Goal: Transaction & Acquisition: Purchase product/service

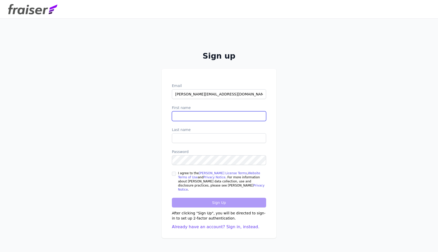
click at [196, 121] on input "First name" at bounding box center [219, 116] width 94 height 10
type input "Ana"
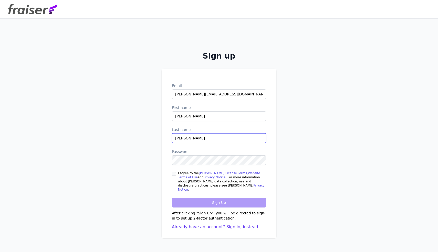
type input "Kevorkian"
click at [180, 177] on label "I agree to the Fraiser License Terms , Website Terms of Use and Privacy Notice …" at bounding box center [222, 181] width 88 height 21
click at [176, 176] on input "I agree to the Fraiser License Terms , Website Terms of Use and Privacy Notice …" at bounding box center [174, 174] width 4 height 4
checkbox input "true"
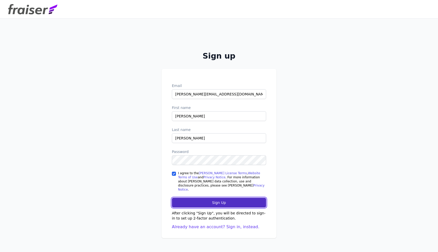
click at [198, 203] on input "Sign Up" at bounding box center [219, 203] width 94 height 10
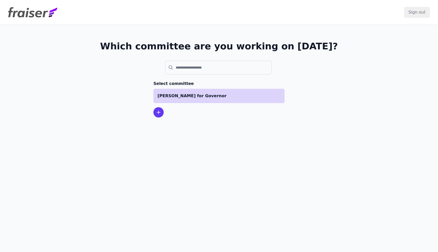
click at [219, 97] on p "[PERSON_NAME] for Governor" at bounding box center [219, 96] width 123 height 6
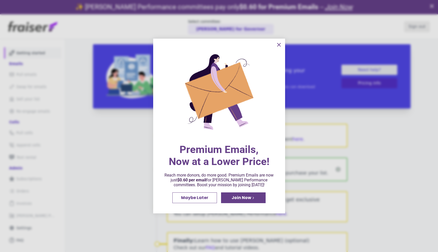
click at [279, 44] on icon "information" at bounding box center [279, 44] width 3 height 3
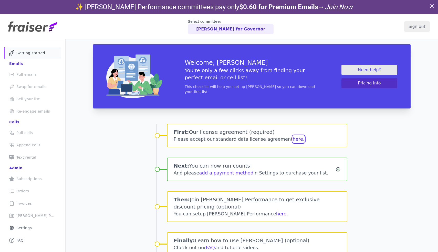
click at [293, 139] on button "here." at bounding box center [299, 139] width 12 height 7
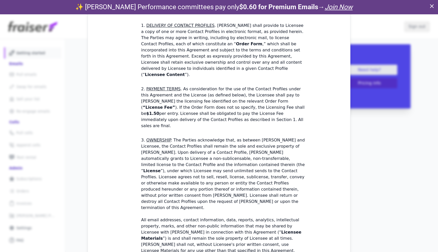
scroll to position [159, 0]
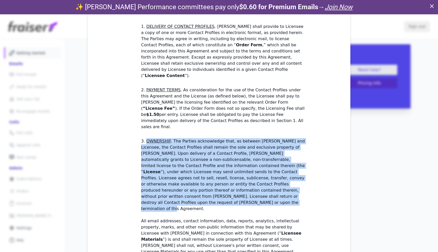
drag, startPoint x: 300, startPoint y: 158, endPoint x: 301, endPoint y: 98, distance: 60.5
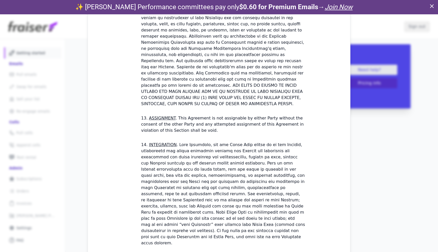
scroll to position [1433, 0]
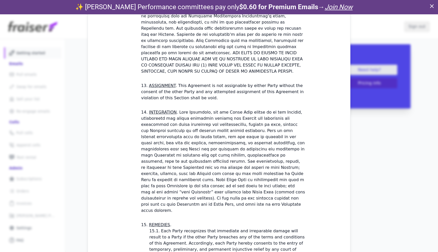
checkbox input "true"
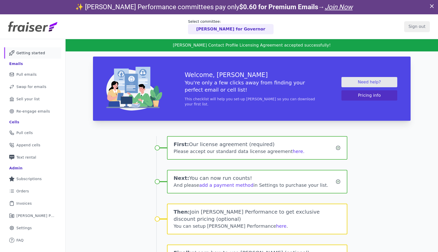
scroll to position [25, 0]
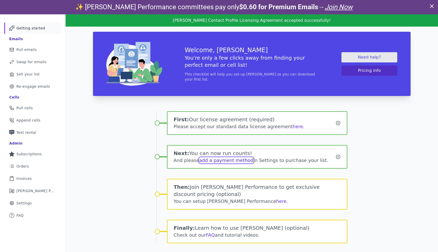
click at [238, 160] on link "add a payment method" at bounding box center [226, 160] width 54 height 5
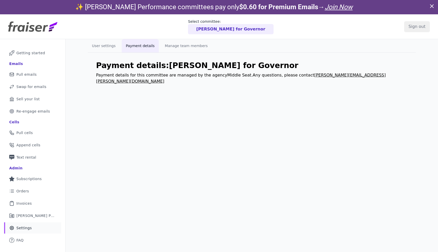
click at [217, 73] on p "Payment details for this committee are managed by the agency Middle Seat . Any …" at bounding box center [252, 78] width 312 height 12
drag, startPoint x: 36, startPoint y: 55, endPoint x: 42, endPoint y: 55, distance: 5.6
click at [36, 55] on span "Getting started" at bounding box center [30, 52] width 29 height 5
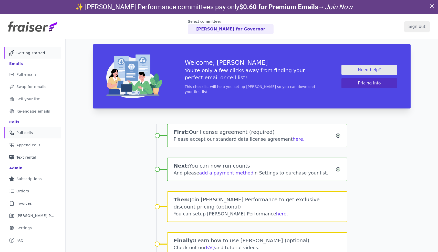
click at [38, 136] on link "Phone Icon Outline of a phone Pull cells" at bounding box center [32, 132] width 57 height 11
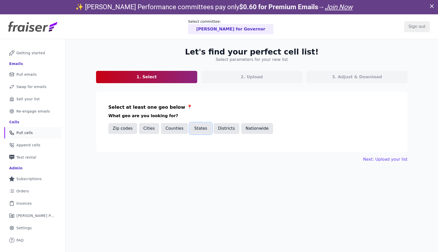
click at [196, 127] on button "States" at bounding box center [201, 128] width 22 height 11
click at [175, 145] on input "text" at bounding box center [254, 146] width 282 height 6
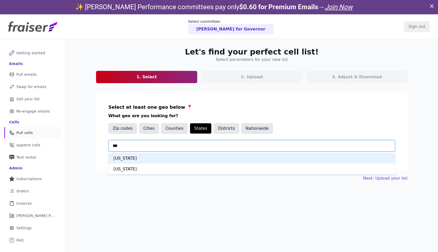
type input "****"
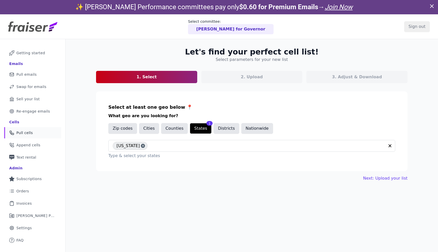
click at [204, 164] on section "Select at least one geo below 📍 What geo are you looking for? Zip codes Cities …" at bounding box center [252, 131] width 312 height 80
click at [377, 181] on link "Next: Upload your list" at bounding box center [385, 179] width 44 height 6
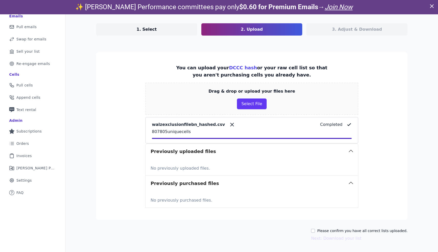
scroll to position [48, 0]
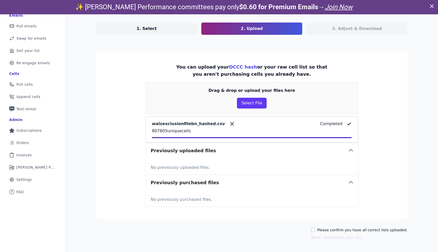
click at [383, 229] on label "Please confirm you have all correct lists uploaded." at bounding box center [362, 230] width 90 height 5
click at [315, 229] on input "Please confirm you have all correct lists uploaded." at bounding box center [313, 230] width 4 height 4
checkbox input "true"
click at [343, 236] on button "Next: Download your list" at bounding box center [336, 238] width 50 height 6
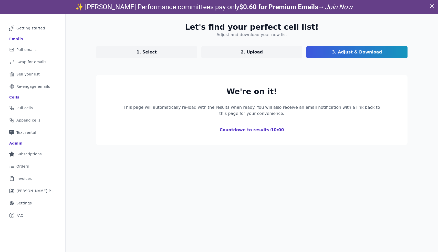
scroll to position [25, 0]
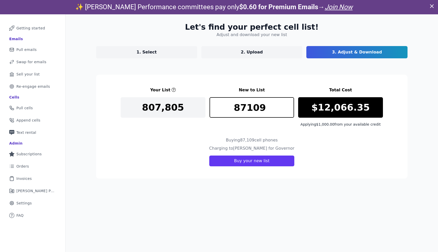
click at [152, 51] on p "1. Select" at bounding box center [147, 52] width 20 height 6
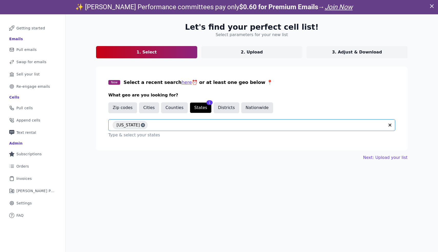
click at [151, 127] on input "text" at bounding box center [267, 125] width 235 height 6
click at [80, 129] on div "Let's find your perfect cell list! Select parameters for your new list 1. Selec…" at bounding box center [252, 140] width 373 height 252
click at [186, 126] on input "text" at bounding box center [267, 125] width 235 height 6
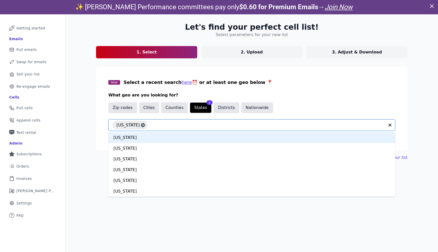
click at [235, 48] on link "2. Upload" at bounding box center [251, 52] width 101 height 12
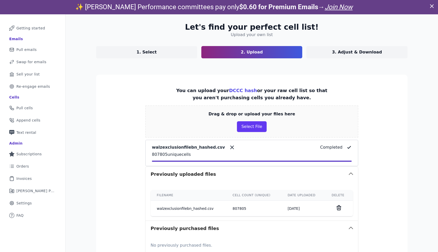
click at [183, 54] on link "1. Select" at bounding box center [146, 52] width 101 height 12
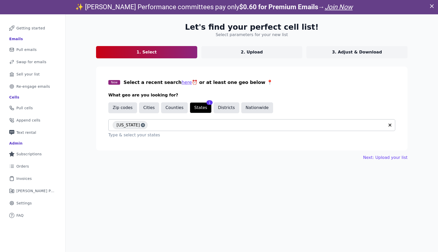
click at [176, 121] on div "Minnesota" at bounding box center [249, 125] width 272 height 11
click at [228, 106] on button "Districts" at bounding box center [227, 108] width 26 height 11
click at [196, 110] on button "States" at bounding box center [201, 108] width 22 height 11
click at [162, 106] on button "Counties" at bounding box center [174, 108] width 27 height 11
click at [143, 108] on button "Cities" at bounding box center [149, 108] width 20 height 11
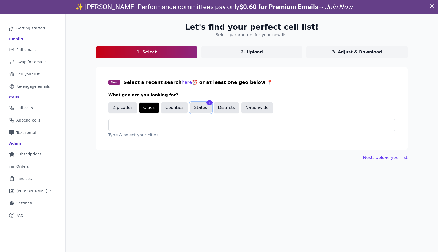
click at [190, 108] on button "States" at bounding box center [201, 108] width 22 height 11
click at [47, 26] on link "Mail Icon Outline of a mail envelope Getting started" at bounding box center [32, 28] width 57 height 11
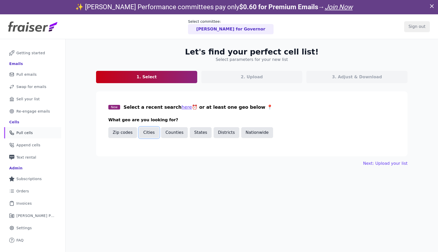
drag, startPoint x: 149, startPoint y: 132, endPoint x: 159, endPoint y: 133, distance: 9.8
click at [149, 132] on button "Cities" at bounding box center [149, 132] width 20 height 11
click at [151, 152] on input "text" at bounding box center [254, 150] width 282 height 6
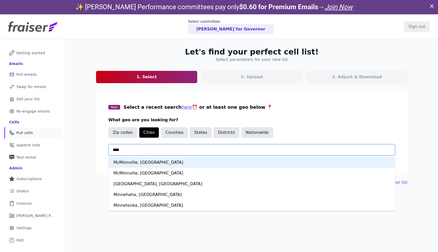
type input "*****"
click at [155, 162] on div "Minneapolis, MN" at bounding box center [251, 162] width 287 height 11
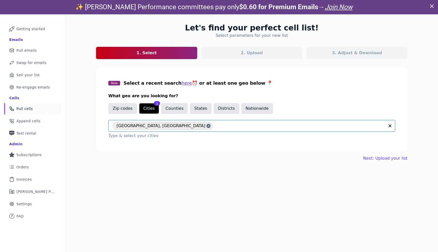
scroll to position [25, 0]
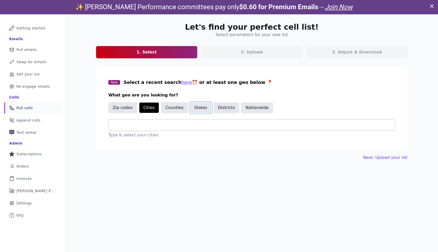
click at [192, 107] on button "States" at bounding box center [201, 108] width 22 height 11
click at [188, 125] on input "text" at bounding box center [254, 125] width 282 height 6
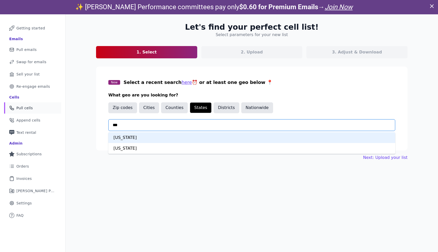
type input "****"
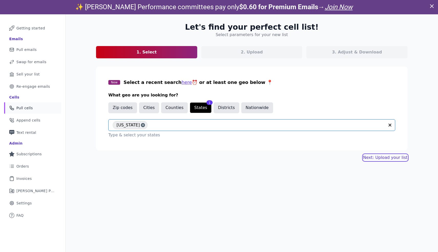
click at [398, 156] on link "Next: Upload your list" at bounding box center [385, 158] width 44 height 6
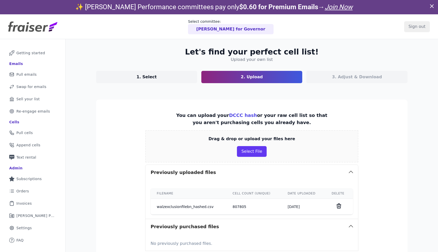
click at [236, 208] on td "807805" at bounding box center [254, 207] width 55 height 16
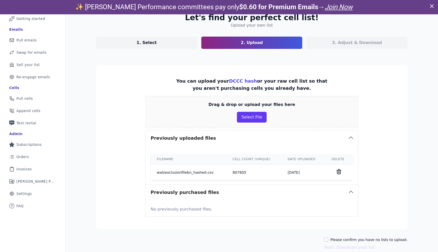
scroll to position [44, 0]
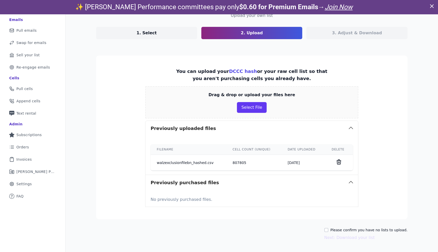
click at [176, 165] on td "walzexclusionfilebn_hashed.csv" at bounding box center [189, 163] width 76 height 16
click at [232, 162] on td "807805" at bounding box center [254, 163] width 55 height 16
click at [343, 30] on div "3. Adjust & Download" at bounding box center [357, 33] width 101 height 12
click at [271, 164] on td "807805" at bounding box center [254, 163] width 55 height 16
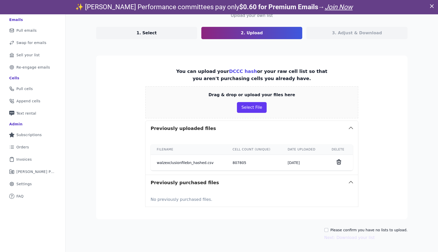
click at [175, 163] on td "walzexclusionfilebn_hashed.csv" at bounding box center [189, 163] width 76 height 16
click at [177, 164] on td "walzexclusionfilebn_hashed.csv" at bounding box center [189, 163] width 76 height 16
click at [251, 106] on button "Select File" at bounding box center [251, 107] width 29 height 11
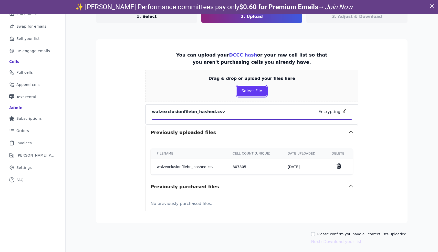
scroll to position [65, 0]
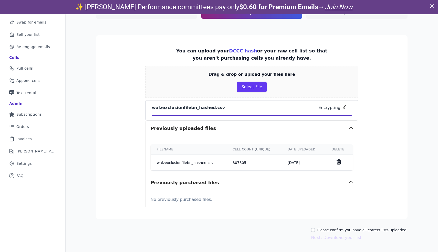
click at [296, 127] on button "Previously uploaded files" at bounding box center [252, 128] width 213 height 15
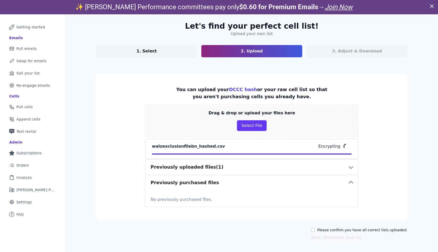
scroll to position [26, 0]
click at [315, 230] on input "Please confirm you have all correct lists uploaded." at bounding box center [313, 230] width 4 height 4
checkbox input "true"
click at [350, 238] on button "Next: Download your list" at bounding box center [336, 238] width 50 height 6
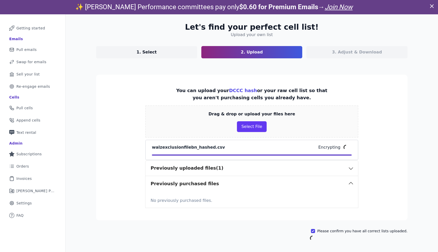
scroll to position [25, 0]
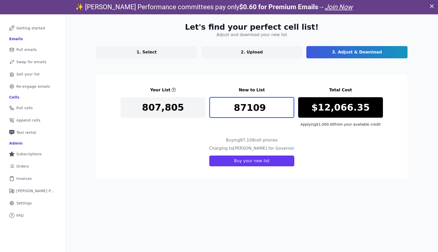
click at [268, 108] on input "87109" at bounding box center [252, 107] width 85 height 21
click at [249, 107] on input "20000" at bounding box center [252, 107] width 85 height 21
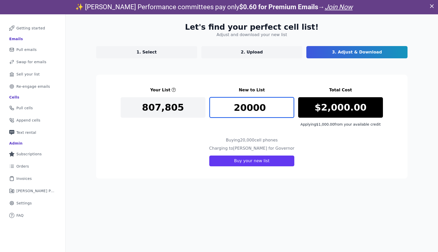
click at [249, 107] on input "20000" at bounding box center [252, 107] width 85 height 21
click at [249, 107] on input "10000" at bounding box center [252, 107] width 85 height 21
click at [249, 107] on input "8500" at bounding box center [252, 107] width 85 height 21
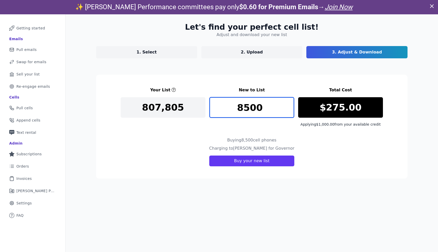
click at [249, 107] on input "8500" at bounding box center [252, 107] width 85 height 21
click at [248, 111] on input "8000" at bounding box center [252, 107] width 85 height 21
click at [248, 111] on input "7500" at bounding box center [252, 107] width 85 height 21
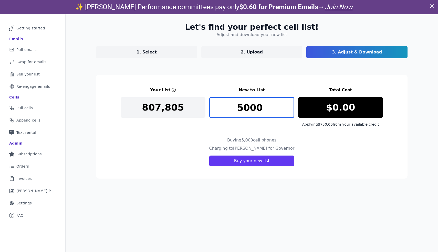
click at [248, 111] on input "5000" at bounding box center [252, 107] width 85 height 21
click at [249, 109] on input "6000" at bounding box center [252, 107] width 85 height 21
click at [250, 124] on div "6500" at bounding box center [252, 112] width 85 height 30
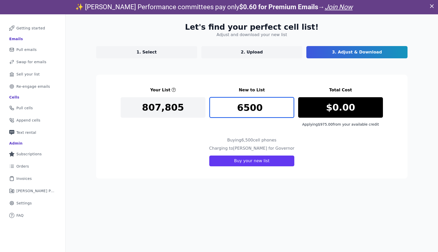
drag, startPoint x: 243, startPoint y: 107, endPoint x: 270, endPoint y: 107, distance: 26.7
click at [269, 107] on input "6500" at bounding box center [252, 107] width 85 height 21
type input "6"
type input "6666"
click at [294, 138] on div "Buying 6,666 cell phones" at bounding box center [252, 141] width 262 height 8
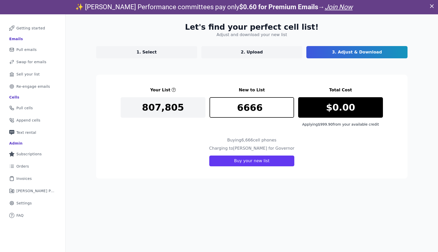
click at [173, 50] on link "1. Select" at bounding box center [146, 52] width 101 height 12
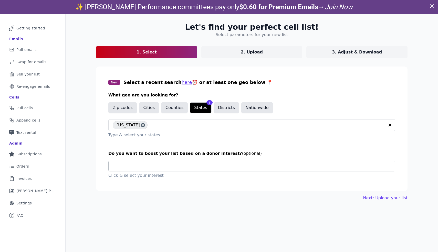
click at [187, 165] on input "text" at bounding box center [254, 166] width 282 height 10
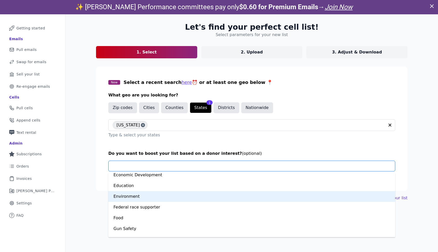
scroll to position [112, 0]
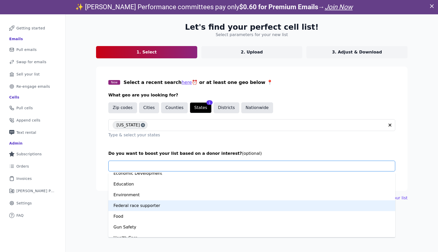
click at [187, 207] on div "Federal race supporter" at bounding box center [251, 206] width 287 height 11
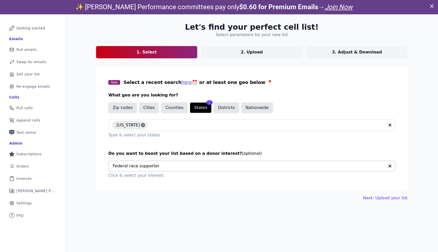
click at [235, 165] on input "text" at bounding box center [249, 166] width 272 height 10
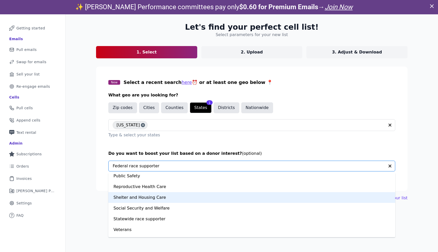
scroll to position [355, 0]
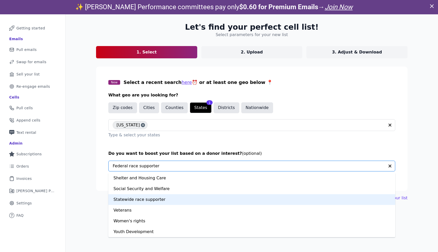
click at [220, 200] on div "Statewide race supporter" at bounding box center [251, 200] width 287 height 11
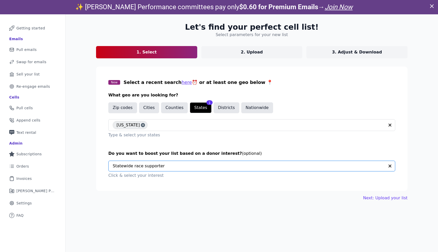
click at [216, 181] on section "New Select a recent search here ⏰ or at least one geo below 📍 What geo are you …" at bounding box center [252, 129] width 312 height 125
click at [322, 51] on link "3. Adjust & Download" at bounding box center [357, 52] width 101 height 12
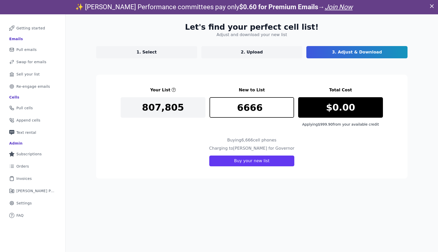
click at [280, 53] on link "2. Upload" at bounding box center [251, 52] width 101 height 12
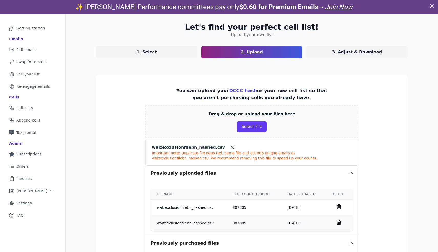
click at [229, 148] on icon at bounding box center [232, 148] width 6 height 6
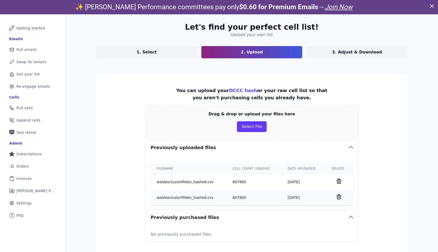
click at [338, 181] on icon at bounding box center [339, 181] width 4 height 5
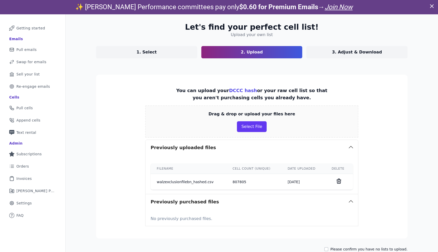
click at [165, 52] on link "1. Select" at bounding box center [146, 52] width 101 height 12
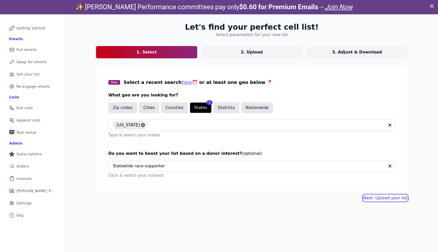
click at [375, 198] on link "Next: Upload your list" at bounding box center [385, 198] width 44 height 6
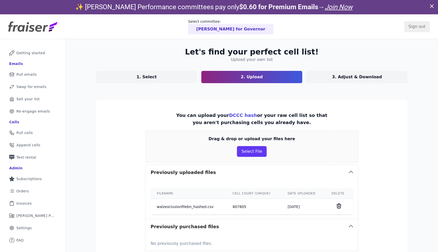
scroll to position [44, 0]
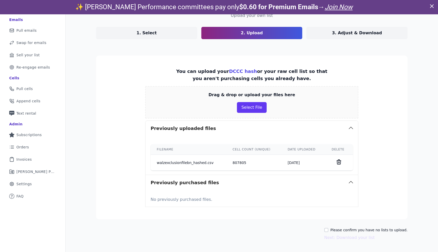
click at [348, 231] on label "Please confirm you have no lists to upload." at bounding box center [369, 230] width 77 height 5
click at [329, 231] on input "Please confirm you have no lists to upload." at bounding box center [326, 230] width 4 height 4
checkbox input "true"
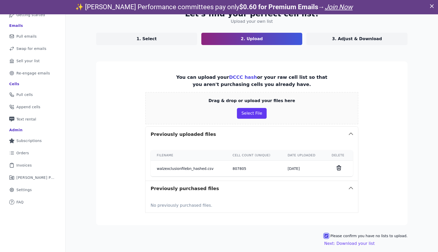
scroll to position [39, 0]
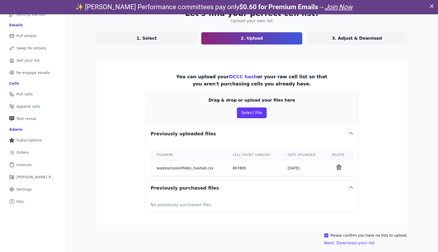
click at [240, 170] on td "807805" at bounding box center [254, 168] width 55 height 16
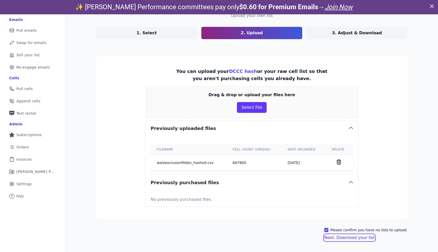
click at [338, 238] on button "Next: Download your list" at bounding box center [349, 238] width 50 height 6
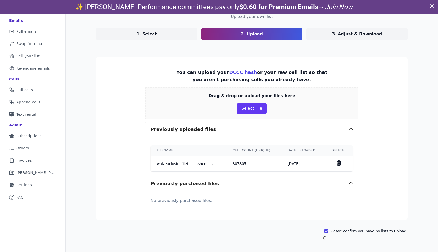
scroll to position [25, 0]
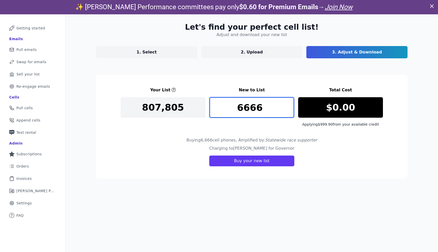
click at [256, 108] on input "6666" at bounding box center [252, 107] width 85 height 21
click at [200, 125] on div "Your List New to List Total Cost 807,805 6666 $0.00 Applying $999.90 from your …" at bounding box center [252, 107] width 262 height 40
click at [170, 50] on link "1. Select" at bounding box center [146, 52] width 101 height 12
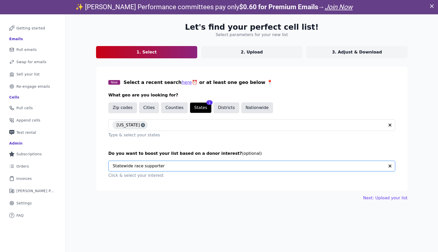
click at [179, 166] on input "text" at bounding box center [249, 166] width 272 height 10
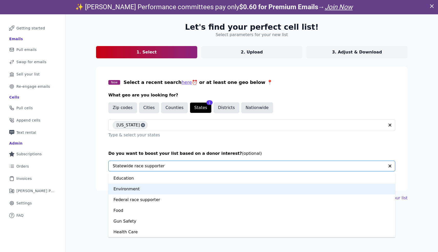
scroll to position [112, 0]
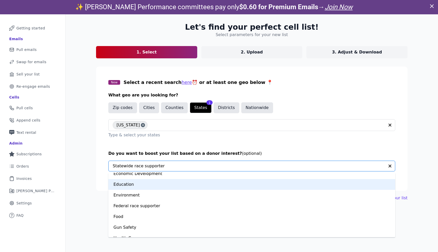
click at [158, 187] on div "Education" at bounding box center [251, 184] width 287 height 11
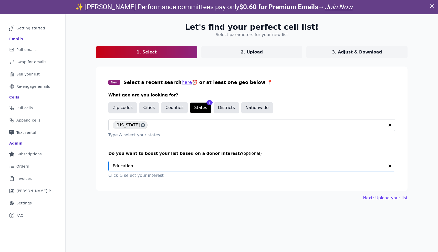
click at [302, 196] on div "Next: Upload your list" at bounding box center [252, 198] width 312 height 6
click at [344, 50] on p "3. Adjust & Download" at bounding box center [357, 52] width 50 height 6
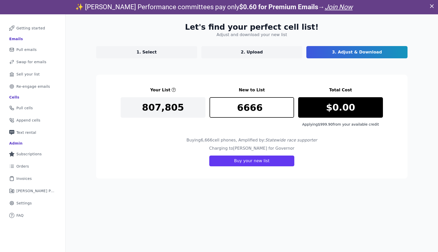
click at [177, 58] on link "1. Select" at bounding box center [146, 52] width 101 height 12
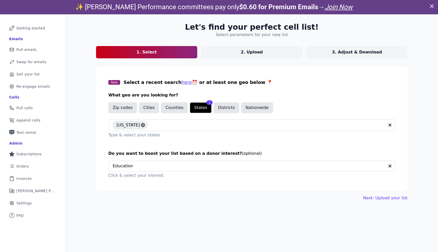
click at [244, 51] on p "2. Upload" at bounding box center [252, 52] width 22 height 6
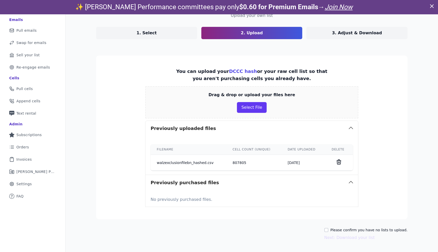
click at [188, 34] on link "1. Select" at bounding box center [146, 33] width 101 height 12
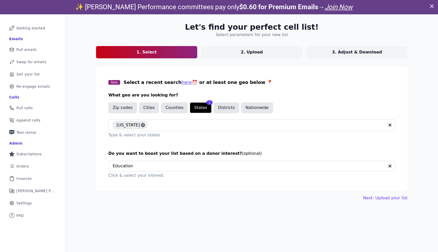
scroll to position [25, 0]
click at [391, 200] on link "Next: Upload your list" at bounding box center [385, 198] width 44 height 6
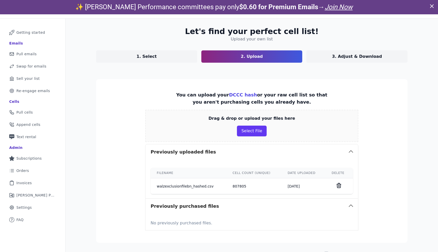
scroll to position [44, 0]
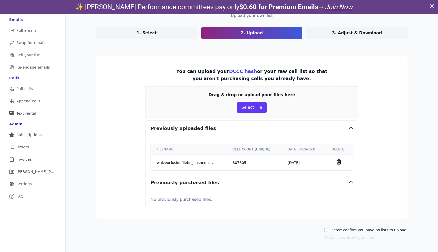
click at [370, 230] on label "Please confirm you have no lists to upload." at bounding box center [369, 230] width 77 height 5
click at [329, 230] on input "Please confirm you have no lists to upload." at bounding box center [326, 230] width 4 height 4
checkbox input "true"
click at [370, 240] on button "Next: Download your list" at bounding box center [349, 238] width 50 height 6
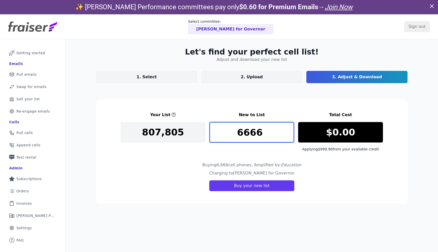
click at [262, 134] on input "6666" at bounding box center [252, 132] width 85 height 21
type input "6666"
click at [200, 199] on section "Your List New to List Total Cost 807,805 6666 $0.00 Applying $999.90 from your …" at bounding box center [252, 152] width 312 height 104
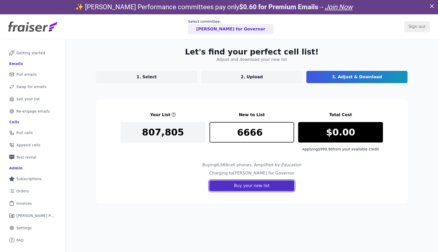
click at [221, 187] on button "Buy your new list" at bounding box center [251, 186] width 85 height 11
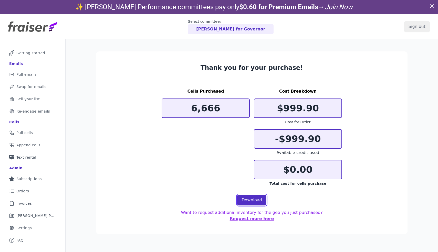
click at [246, 205] on link "Download" at bounding box center [251, 200] width 29 height 11
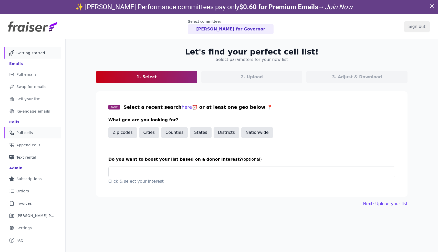
click at [20, 56] on link "Mail Icon Outline of a mail envelope Getting started" at bounding box center [32, 52] width 57 height 11
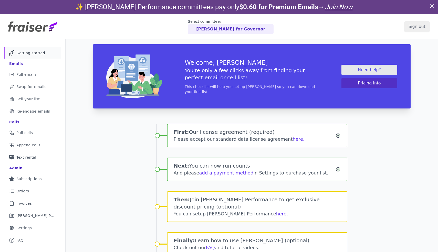
click at [233, 19] on p "Select committee:" at bounding box center [230, 21] width 85 height 5
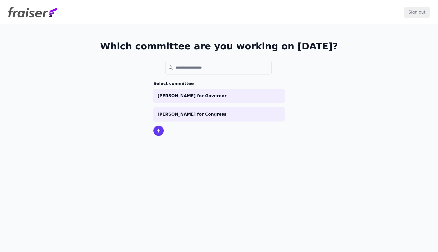
click at [233, 34] on div "Which committee are you working on [DATE]? Select committee [PERSON_NAME] for G…" at bounding box center [219, 89] width 328 height 128
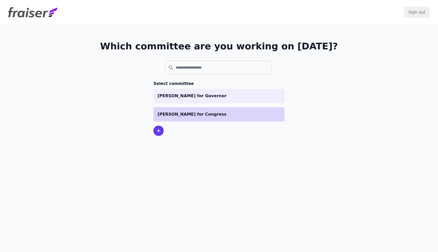
click at [205, 117] on p "[PERSON_NAME] for Congress" at bounding box center [219, 114] width 123 height 6
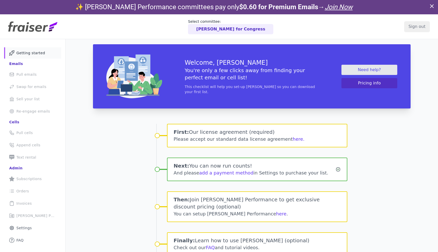
click at [225, 137] on div "Please accept our standard data license agreement here." at bounding box center [257, 139] width 167 height 7
click at [293, 139] on button "here." at bounding box center [299, 139] width 12 height 7
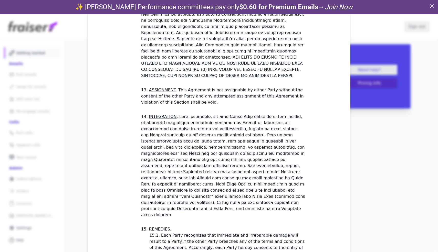
scroll to position [1433, 0]
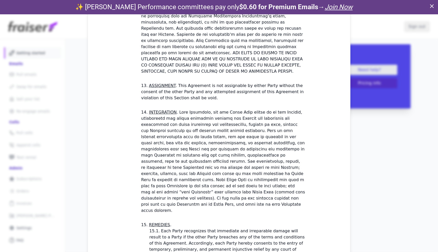
drag, startPoint x: 186, startPoint y: 192, endPoint x: 206, endPoint y: 203, distance: 23.5
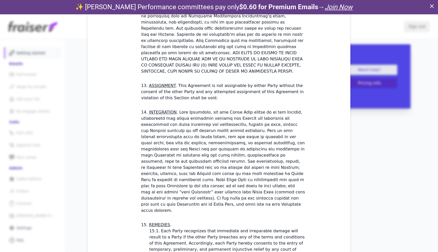
checkbox input "true"
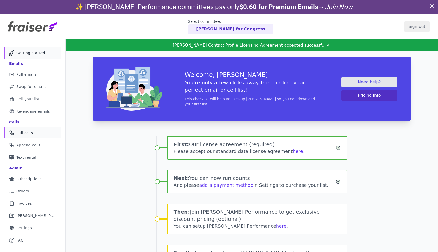
click at [38, 132] on link "Phone Icon Outline of a phone Pull cells" at bounding box center [32, 132] width 57 height 11
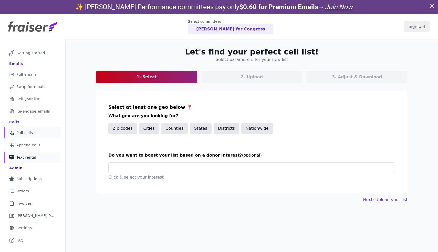
click at [36, 155] on link "Phone Icon with a plus sign Outline of a phone with a plus sign Text rental" at bounding box center [32, 157] width 57 height 11
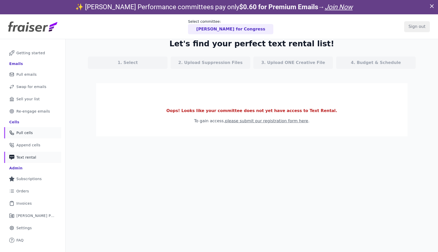
click at [36, 134] on link "Phone Icon Outline of a phone Pull cells" at bounding box center [32, 132] width 57 height 11
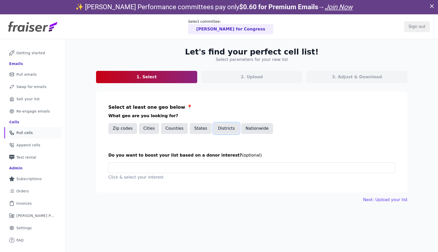
click at [223, 129] on button "Districts" at bounding box center [227, 128] width 26 height 11
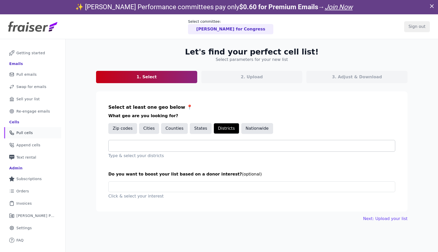
click at [169, 147] on input "text" at bounding box center [254, 146] width 282 height 6
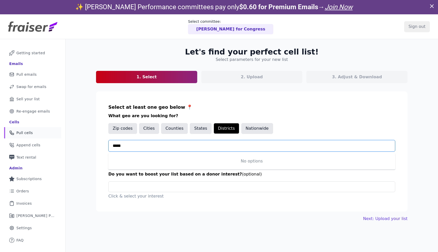
click at [169, 147] on input "*****" at bounding box center [254, 146] width 282 height 6
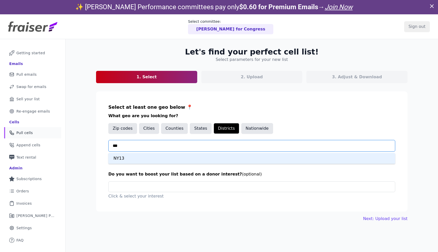
type input "****"
click at [146, 155] on div "NY14" at bounding box center [251, 158] width 287 height 11
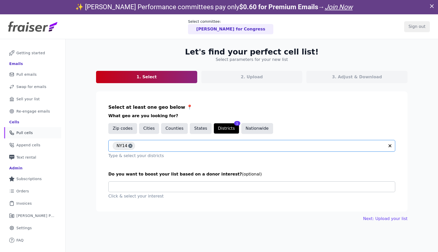
click at [147, 186] on input "text" at bounding box center [254, 187] width 282 height 10
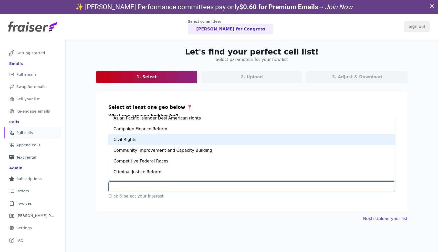
scroll to position [39, 0]
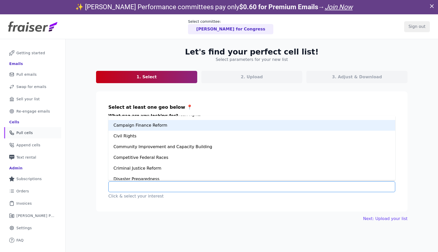
click at [149, 128] on div "Campaign Finance Reform" at bounding box center [251, 125] width 287 height 11
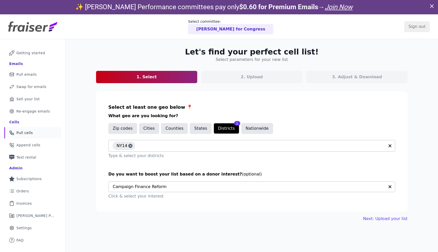
click at [186, 217] on div "Next: Upload your list" at bounding box center [252, 219] width 312 height 6
click at [400, 219] on link "Next: Upload your list" at bounding box center [385, 219] width 44 height 6
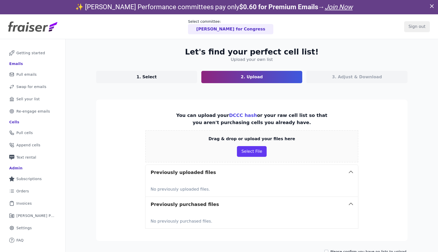
click at [240, 115] on link "DCCC hash" at bounding box center [243, 115] width 28 height 5
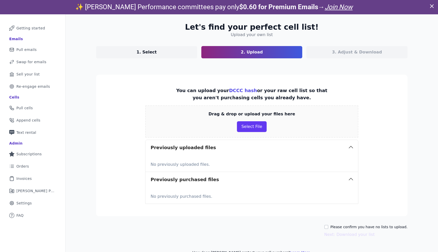
click at [433, 4] on icon at bounding box center [432, 6] width 6 height 6
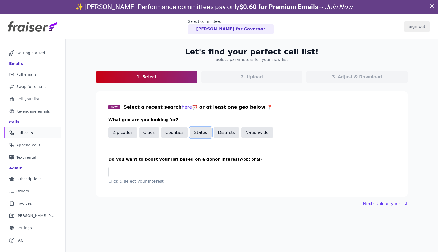
click at [199, 131] on button "States" at bounding box center [201, 132] width 22 height 11
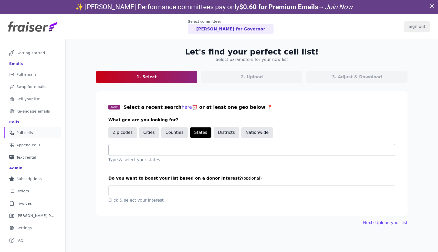
click at [190, 152] on input "text" at bounding box center [254, 150] width 282 height 6
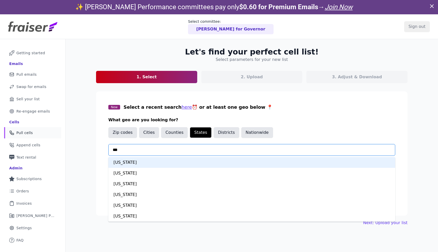
type input "****"
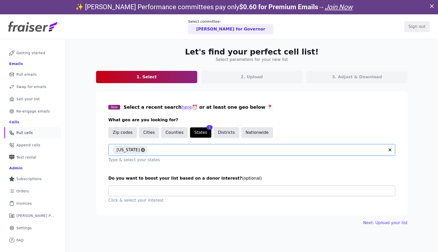
click at [178, 188] on input "text" at bounding box center [254, 191] width 282 height 10
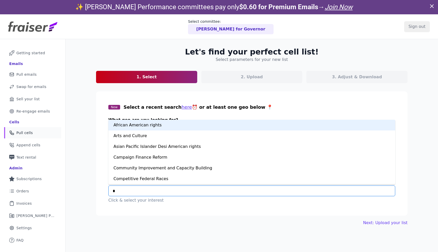
type input "**"
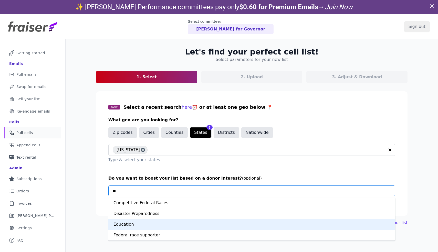
click at [160, 224] on div "Education" at bounding box center [251, 224] width 287 height 11
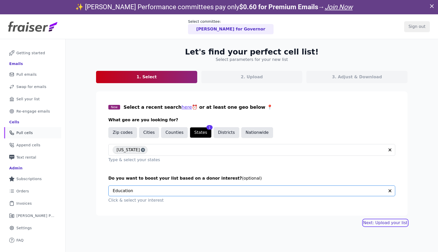
click at [386, 224] on link "Next: Upload your list" at bounding box center [385, 223] width 44 height 6
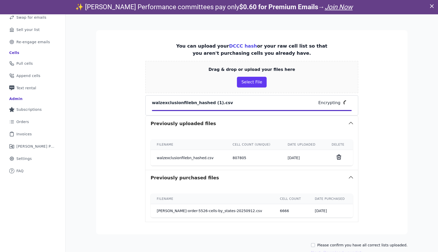
click at [339, 159] on icon at bounding box center [339, 157] width 6 height 6
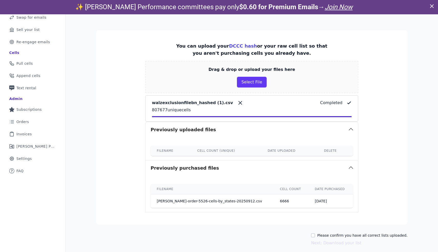
scroll to position [75, 0]
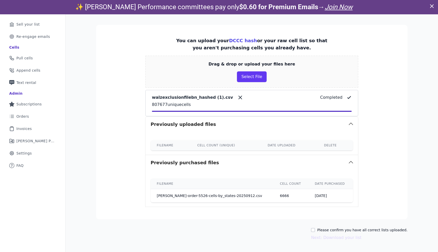
click at [347, 230] on label "Please confirm you have all correct lists uploaded." at bounding box center [362, 230] width 90 height 5
click at [315, 230] on input "Please confirm you have all correct lists uploaded." at bounding box center [313, 230] width 4 height 4
checkbox input "true"
click at [354, 238] on button "Next: Download your list" at bounding box center [336, 238] width 50 height 6
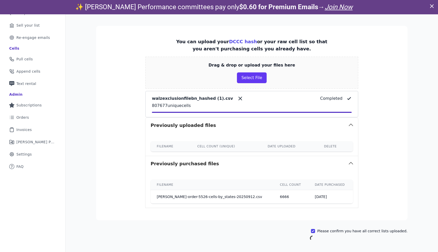
scroll to position [25, 0]
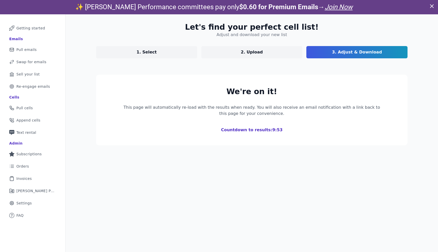
click at [262, 48] on link "2. Upload" at bounding box center [251, 52] width 101 height 12
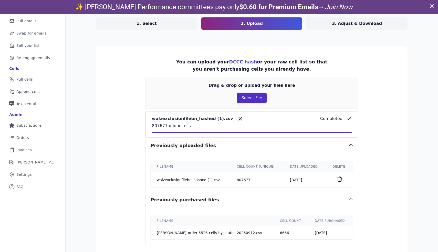
scroll to position [91, 0]
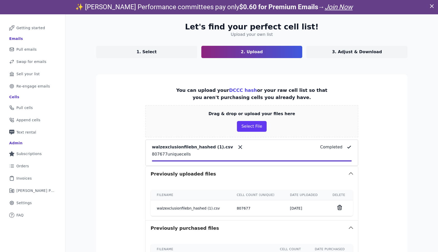
click at [332, 55] on link "3. Adjust & Download" at bounding box center [357, 52] width 101 height 12
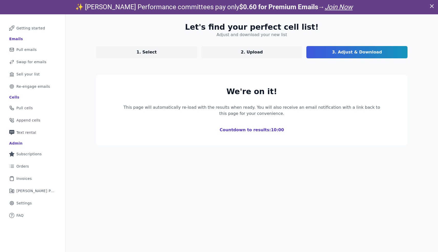
scroll to position [25, 0]
click at [271, 131] on h1 "Countdown to results: 9:59" at bounding box center [252, 130] width 262 height 6
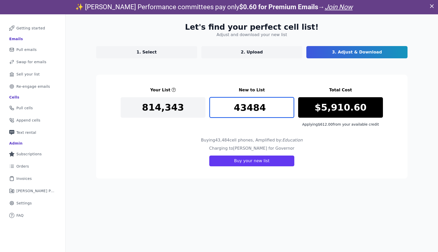
click at [235, 107] on input "43484" at bounding box center [252, 107] width 85 height 21
click at [251, 111] on input "5000" at bounding box center [252, 107] width 85 height 21
type input "3"
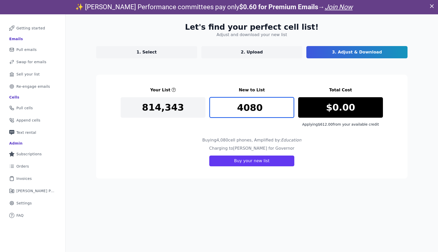
type input "4080"
click at [343, 128] on section "Your List New to List Total Cost 814,343 4080 $0.00 Applying $612.00 from your …" at bounding box center [252, 127] width 312 height 104
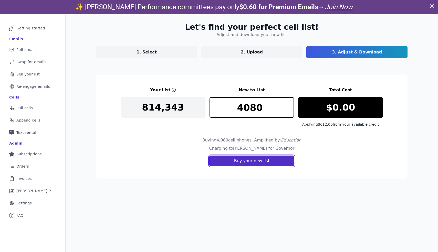
click at [266, 164] on button "Buy your new list" at bounding box center [251, 161] width 85 height 11
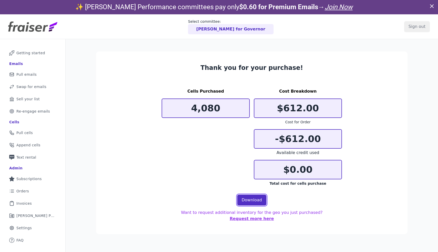
click at [256, 201] on link "Download" at bounding box center [251, 200] width 29 height 11
click at [145, 64] on section "Thank you for your purchase! Cells Purchased 4,080 Cost Breakdown $612.00 Cost …" at bounding box center [252, 143] width 312 height 183
